Goal: Complete application form: Complete application form

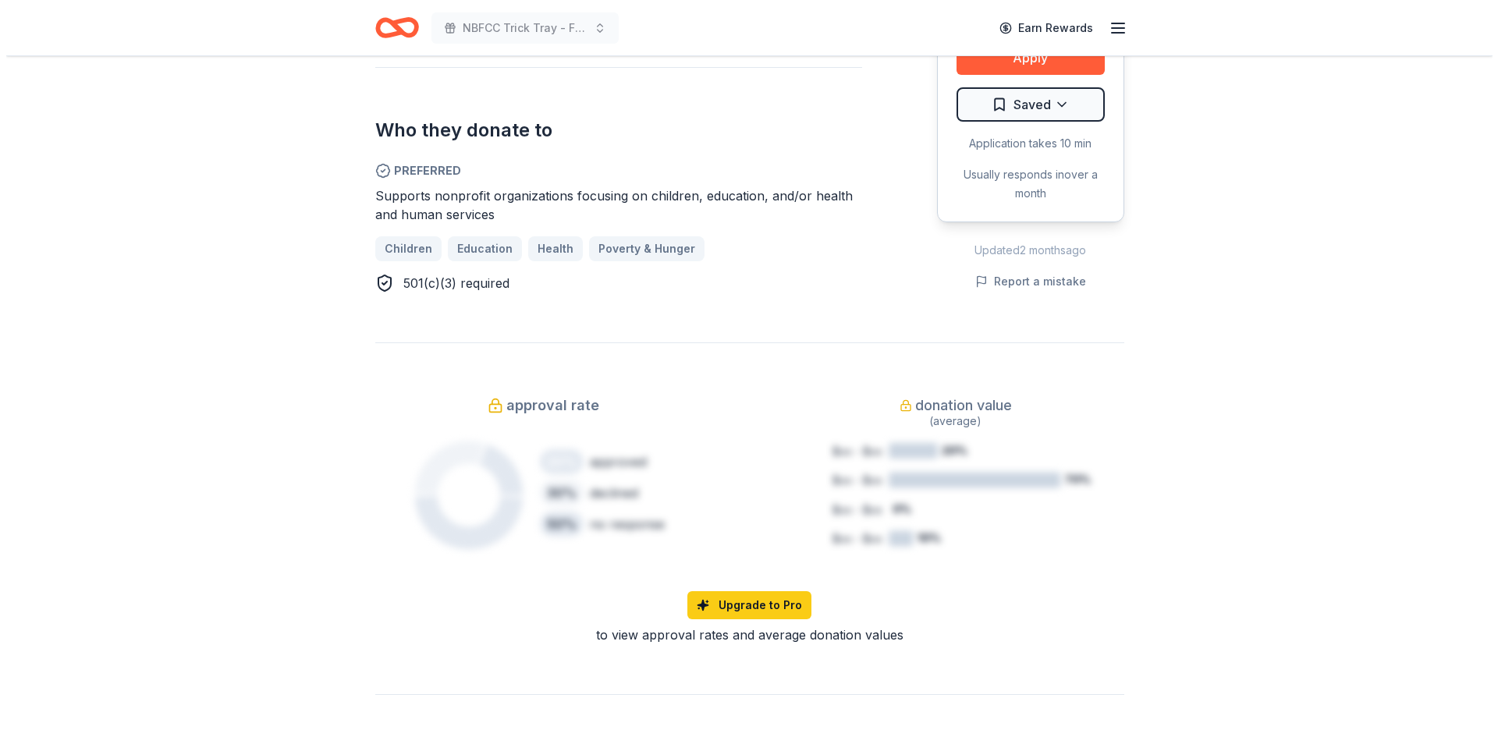
scroll to position [624, 0]
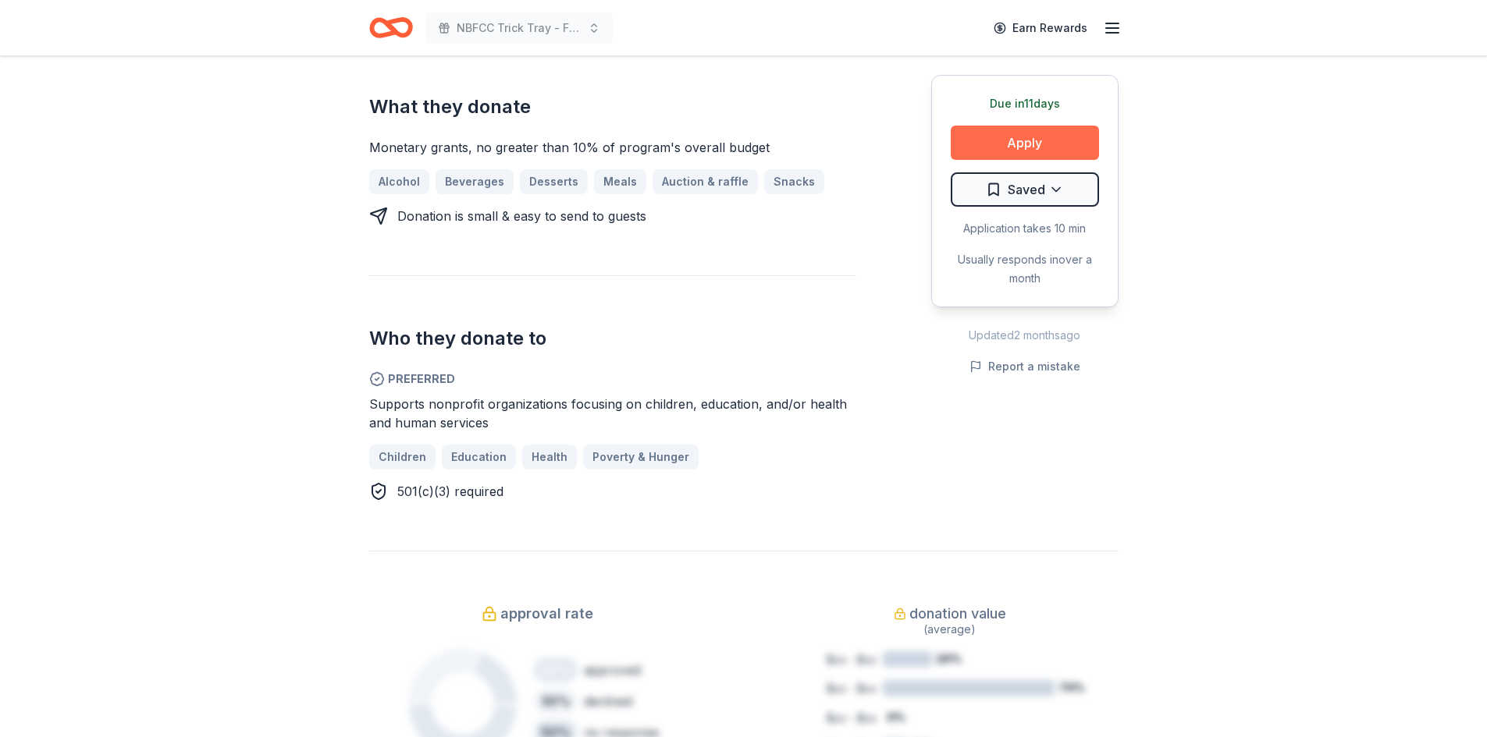
click at [1032, 137] on button "Apply" at bounding box center [1024, 143] width 148 height 34
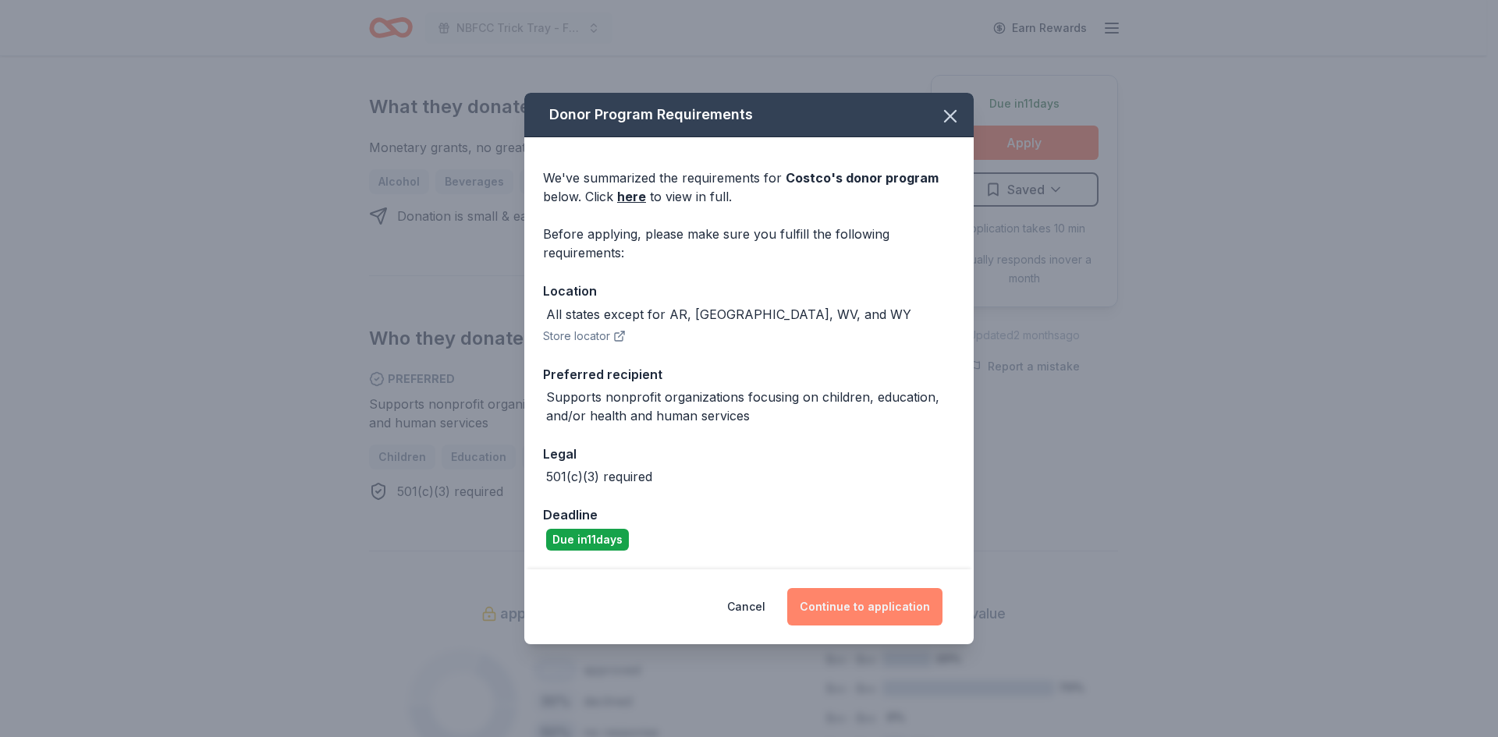
click at [844, 616] on button "Continue to application" at bounding box center [864, 606] width 155 height 37
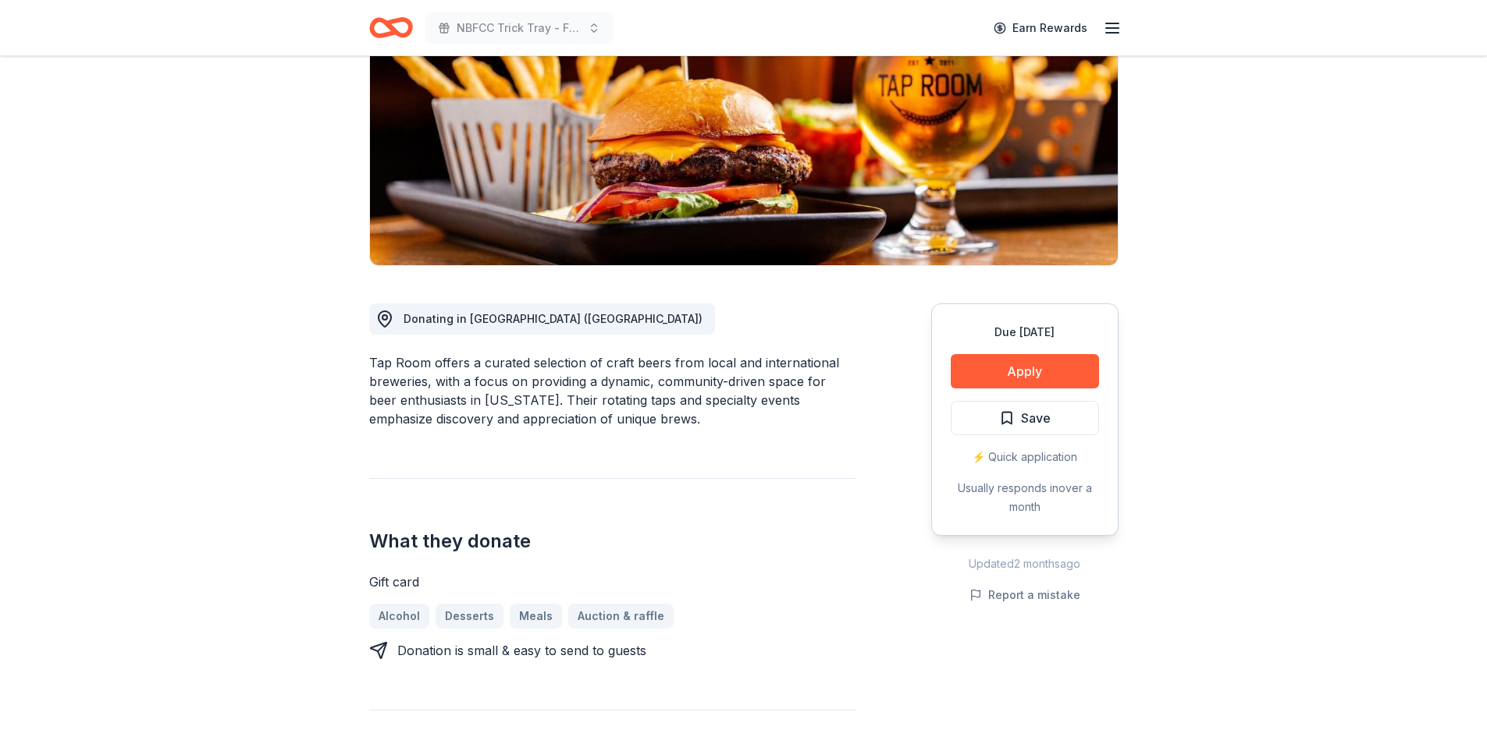
scroll to position [312, 0]
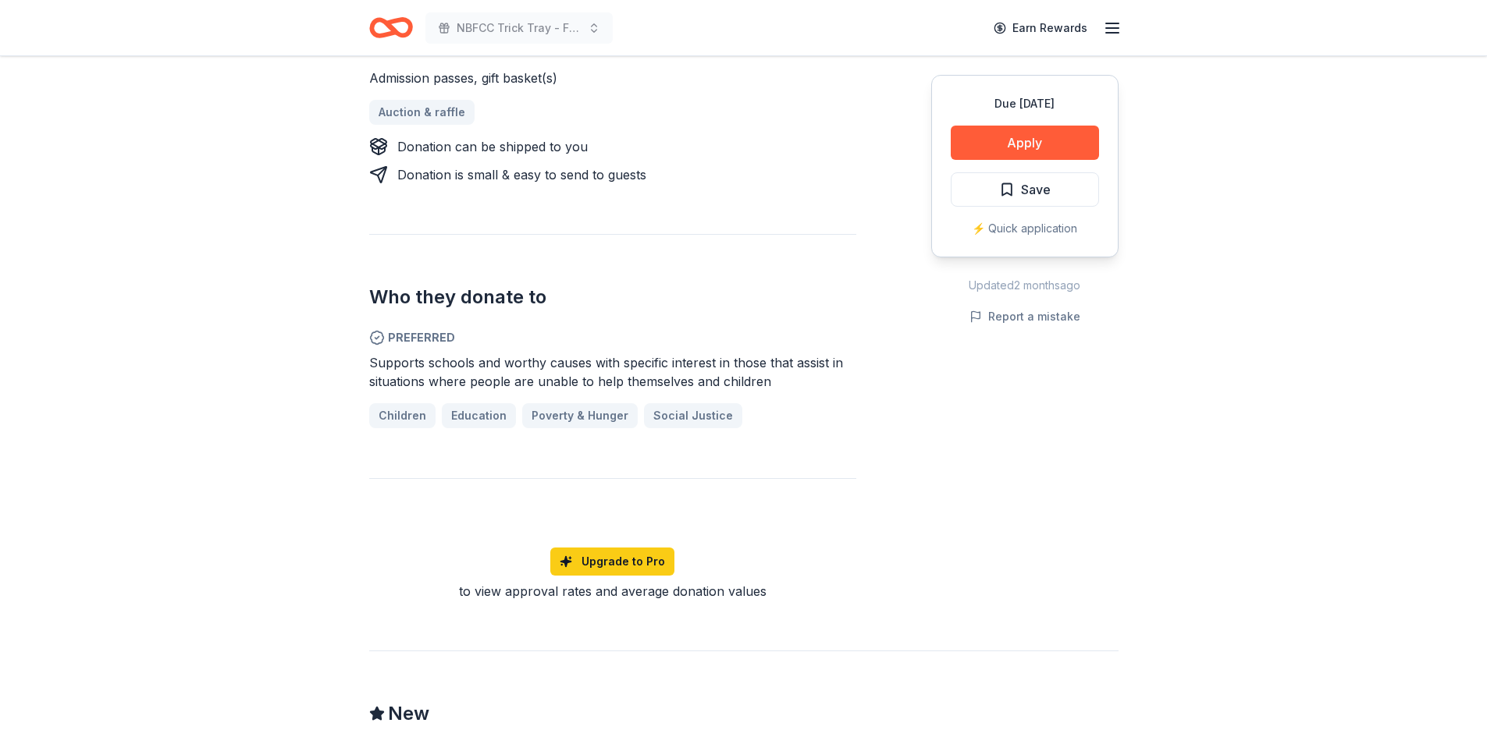
scroll to position [608, 0]
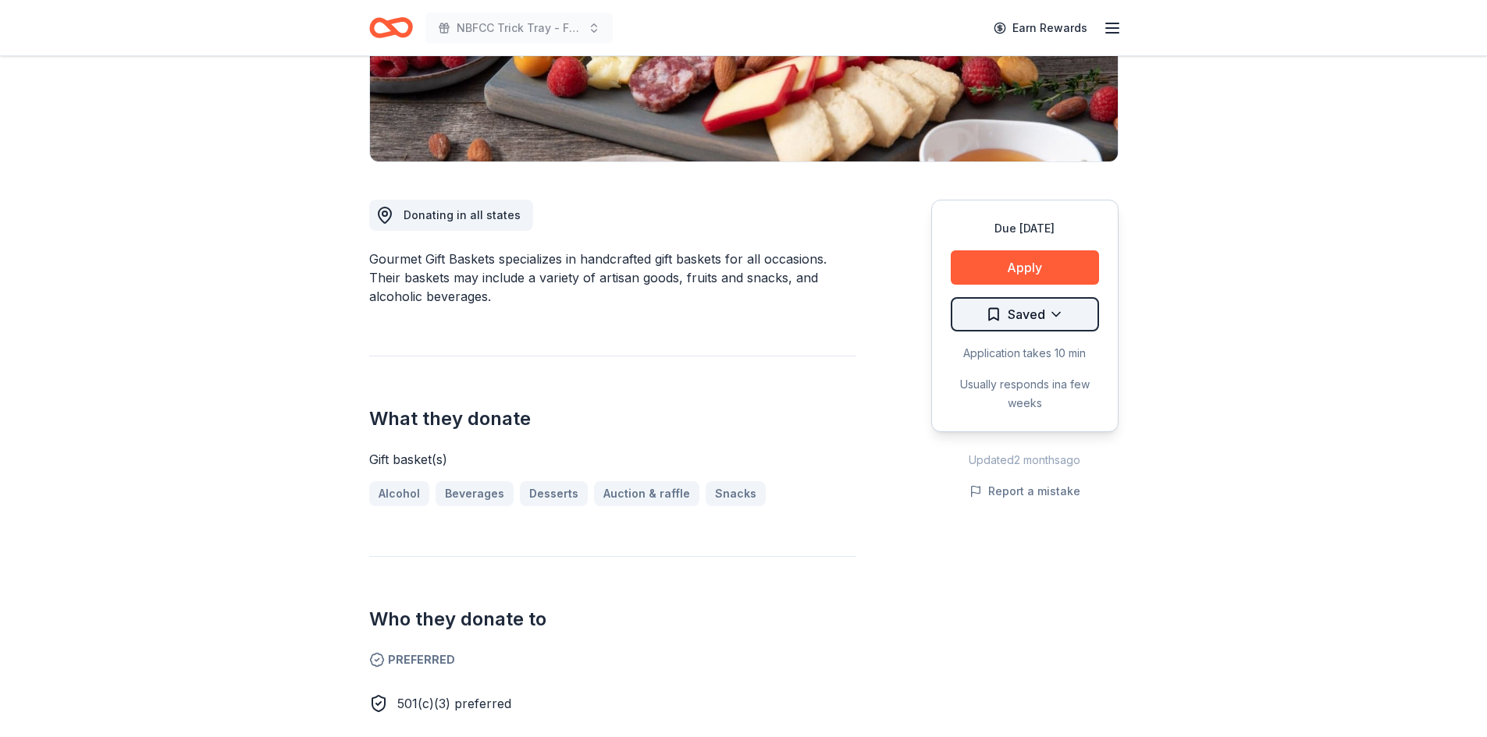
scroll to position [208, 0]
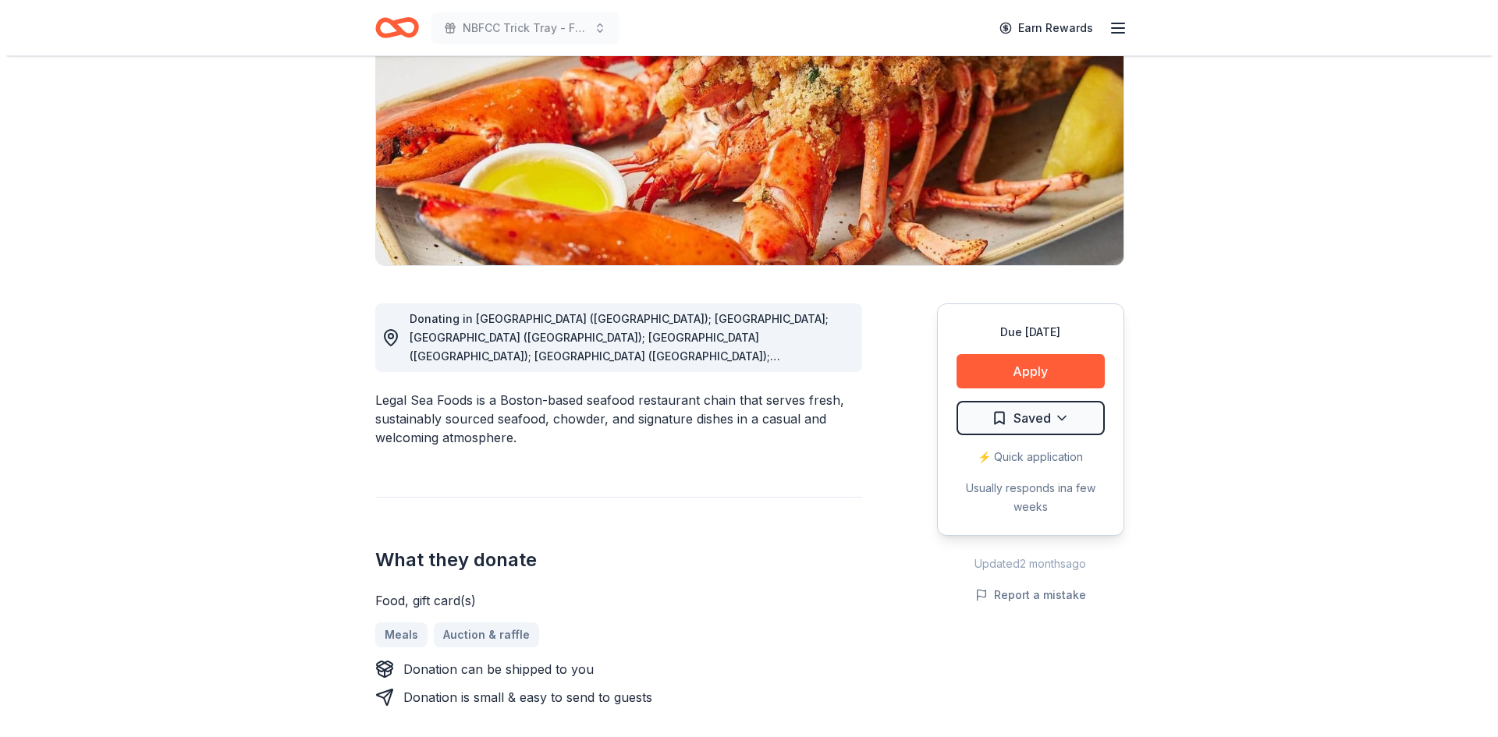
scroll to position [312, 0]
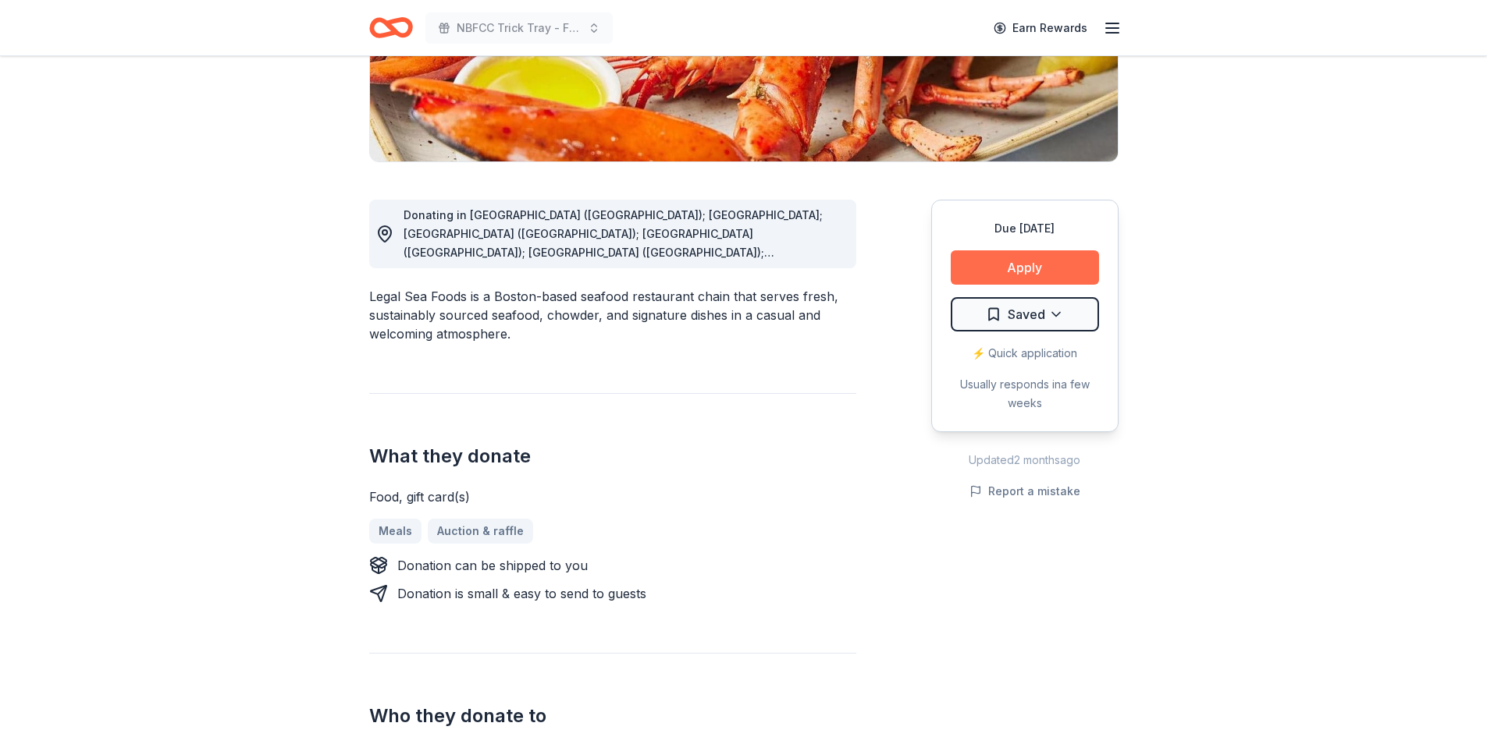
click at [1047, 261] on button "Apply" at bounding box center [1024, 267] width 148 height 34
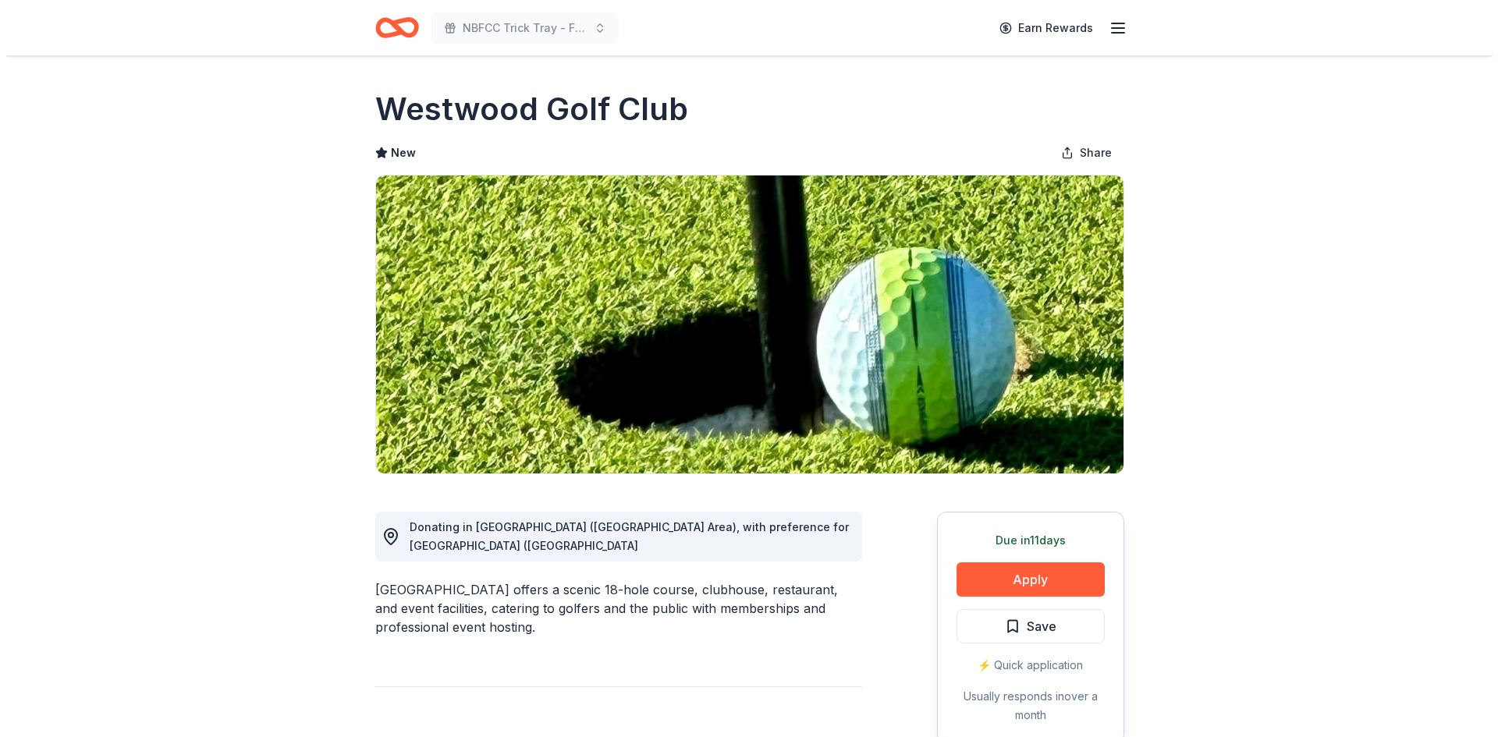
scroll to position [208, 0]
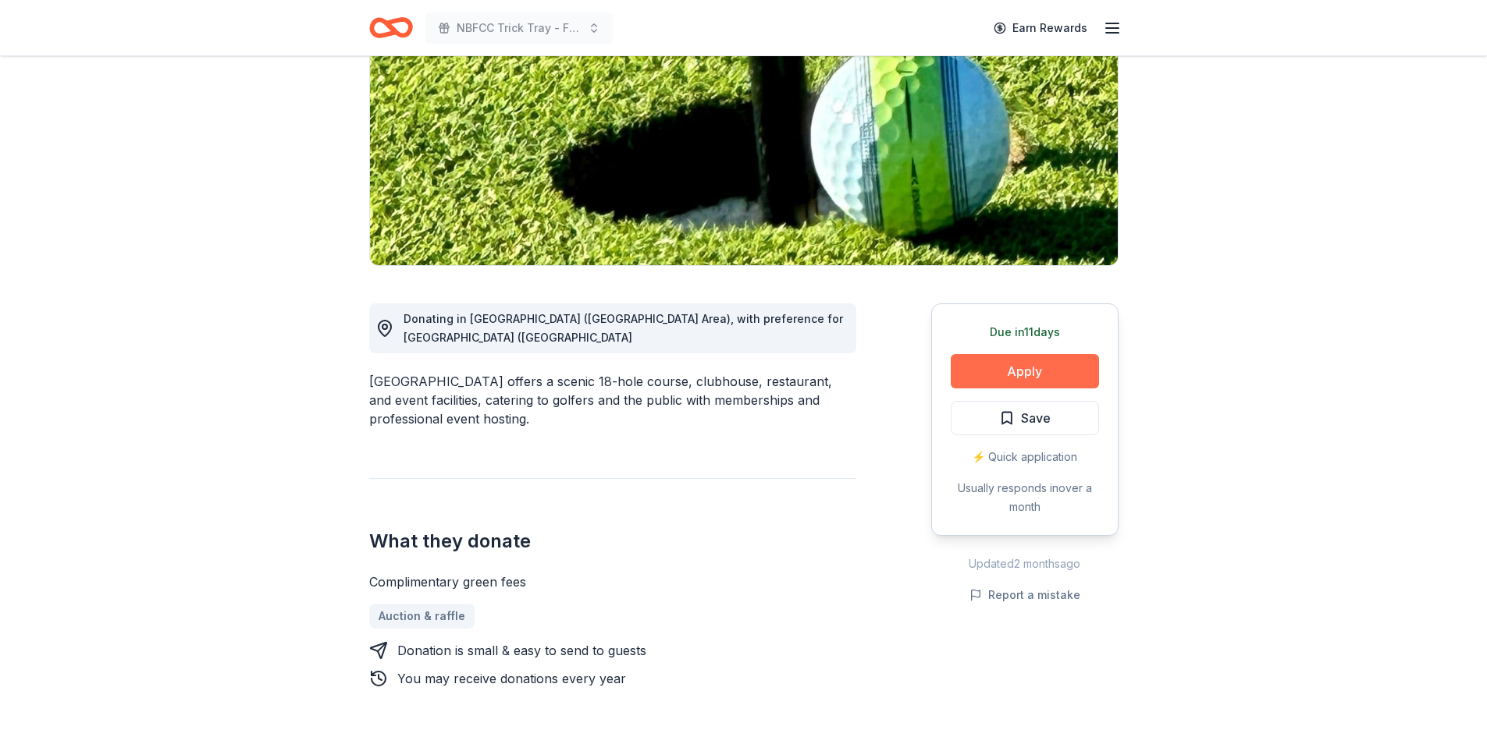
drag, startPoint x: 1023, startPoint y: 368, endPoint x: 1015, endPoint y: 375, distance: 10.5
click at [1022, 374] on button "Apply" at bounding box center [1024, 371] width 148 height 34
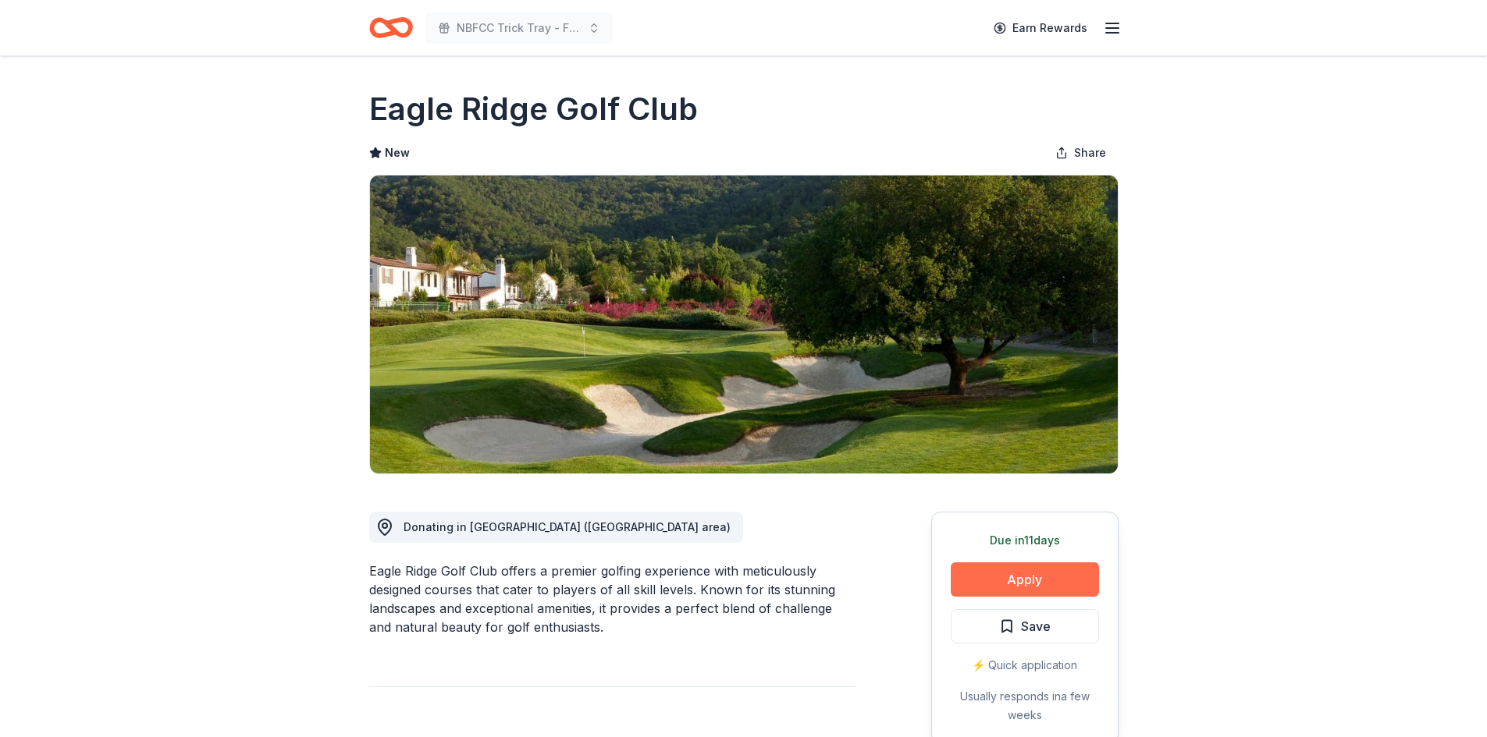
click at [1016, 568] on button "Apply" at bounding box center [1024, 580] width 148 height 34
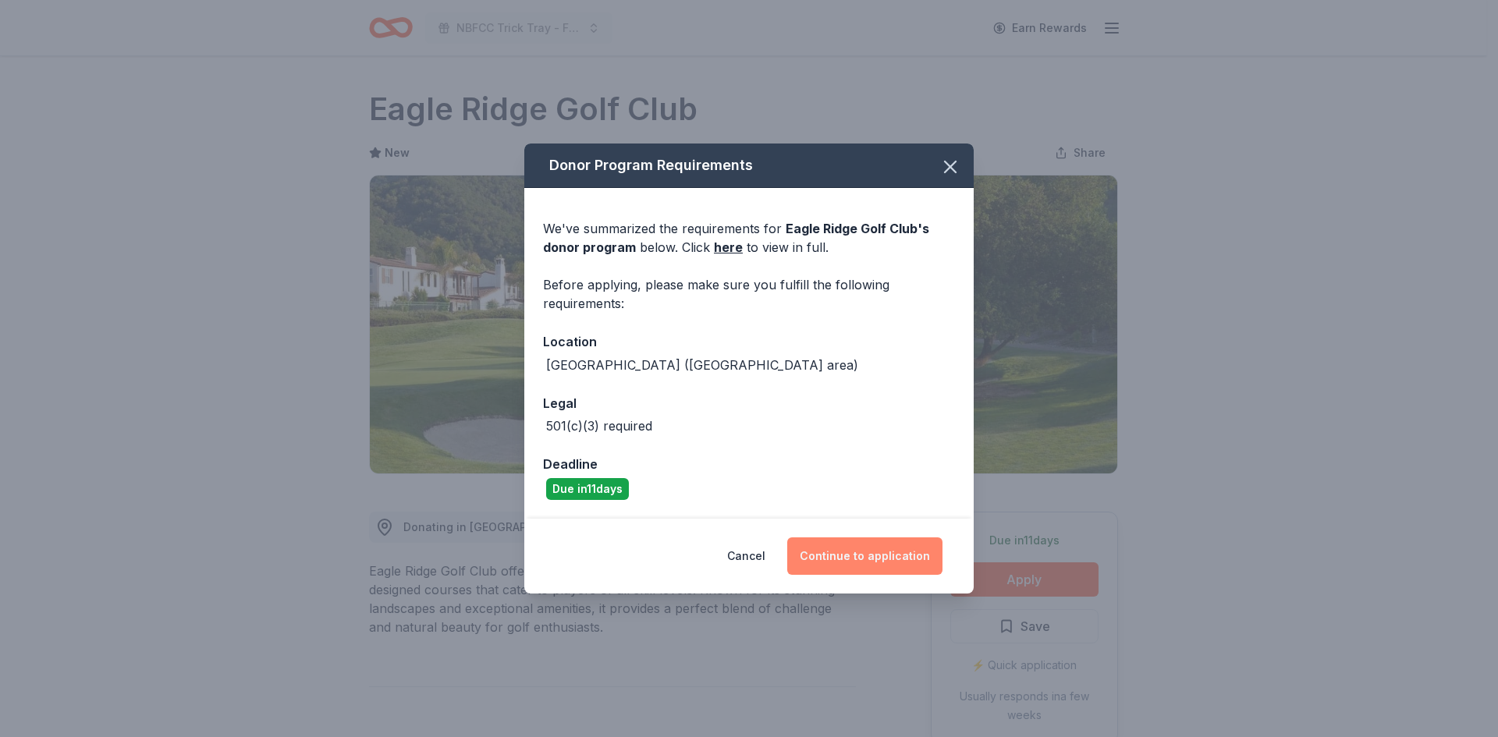
click at [854, 567] on button "Continue to application" at bounding box center [864, 556] width 155 height 37
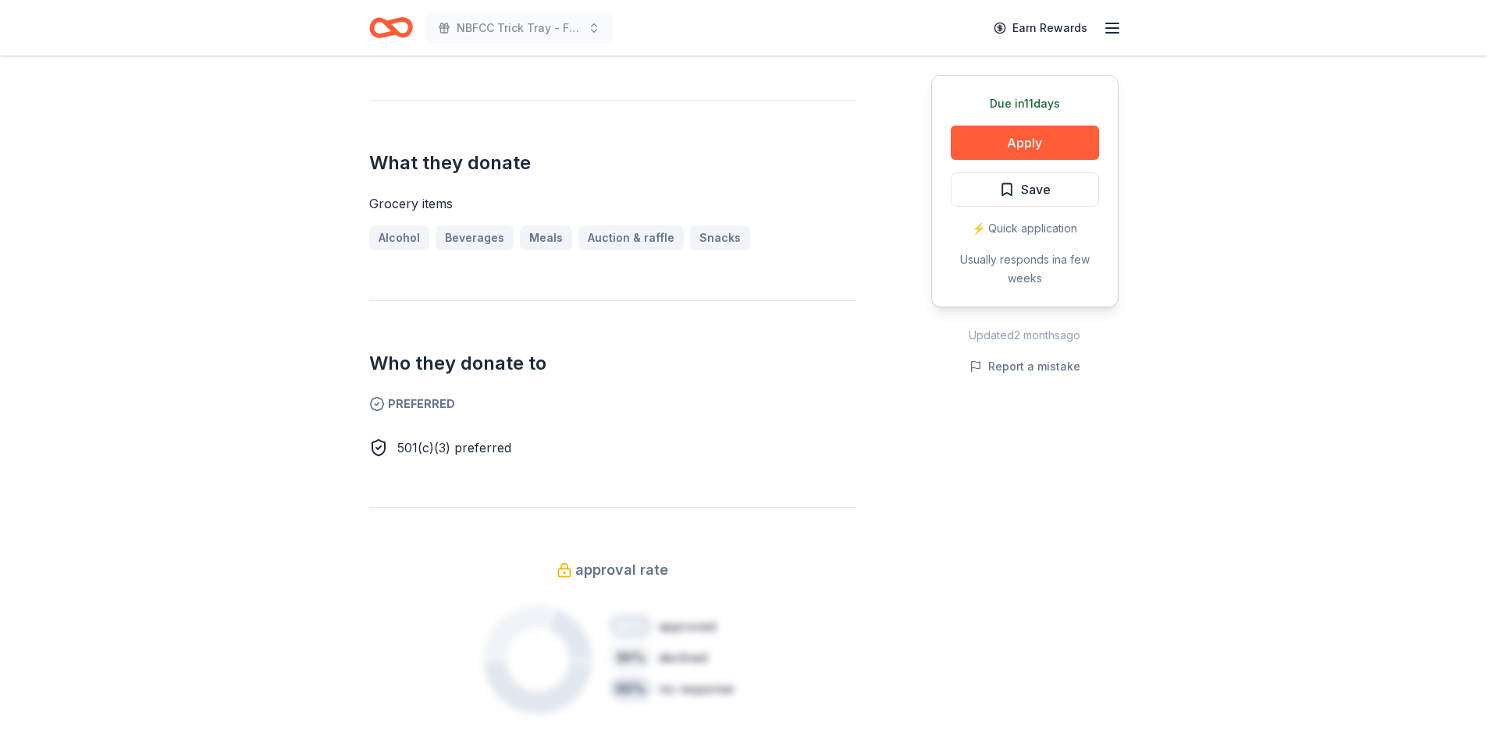
scroll to position [936, 0]
